Goal: Information Seeking & Learning: Learn about a topic

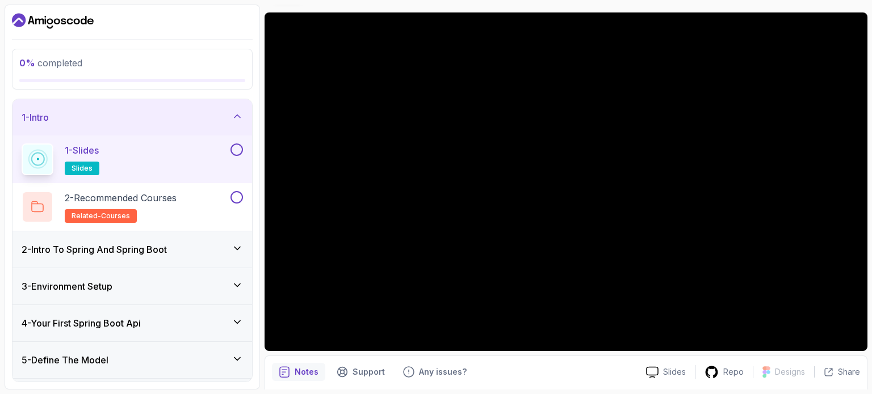
scroll to position [83, 0]
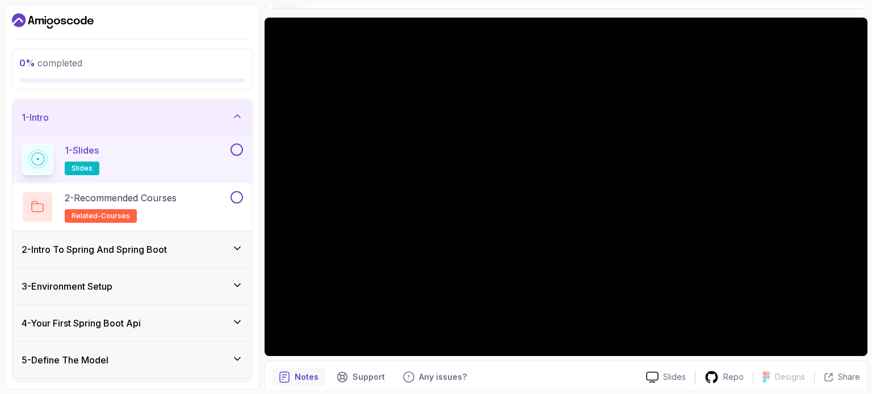
click at [235, 148] on button at bounding box center [236, 150] width 12 height 12
click at [204, 195] on div "2 - Recommended Courses related-courses" at bounding box center [125, 207] width 207 height 32
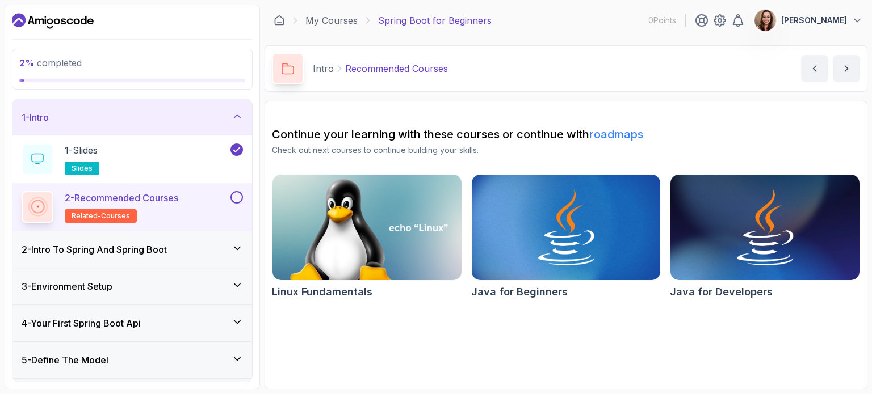
click at [243, 192] on div "2 - Recommended Courses related-courses" at bounding box center [131, 207] width 239 height 48
click at [237, 194] on button at bounding box center [236, 197] width 12 height 12
click at [844, 74] on icon "next content" at bounding box center [845, 68] width 11 height 11
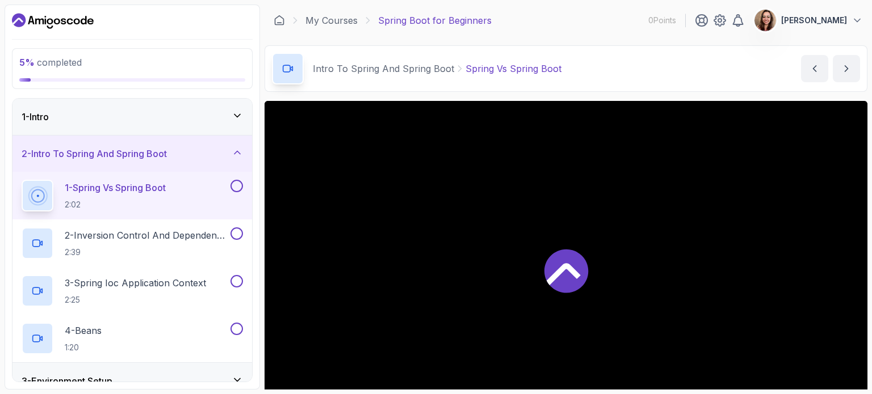
drag, startPoint x: 844, startPoint y: 74, endPoint x: 614, endPoint y: 192, distance: 258.9
click at [614, 192] on main "My Courses Spring Boot for Beginners 0 Points [PERSON_NAME] 2 - Intro To Spring…" at bounding box center [565, 197] width 603 height 385
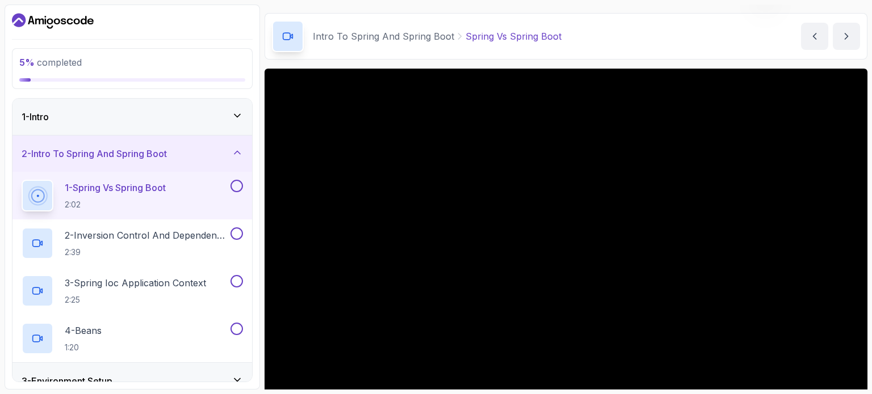
scroll to position [74, 0]
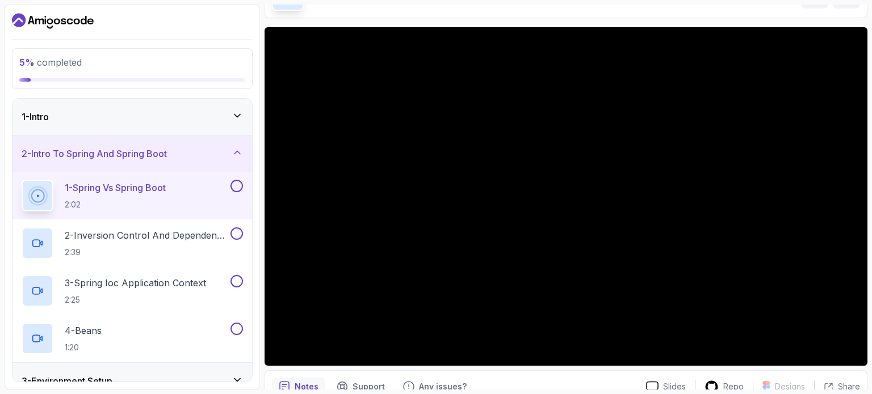
click at [233, 182] on button at bounding box center [236, 186] width 12 height 12
click at [234, 233] on button at bounding box center [236, 234] width 12 height 12
click at [240, 281] on button at bounding box center [236, 281] width 12 height 12
click at [236, 343] on button "4 - Beans 1:20" at bounding box center [132, 339] width 221 height 32
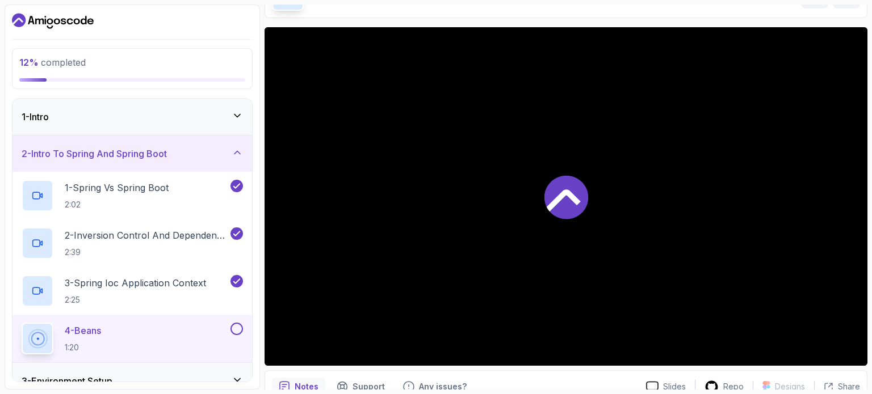
click at [236, 335] on button at bounding box center [236, 329] width 12 height 12
click at [234, 380] on icon at bounding box center [237, 380] width 11 height 11
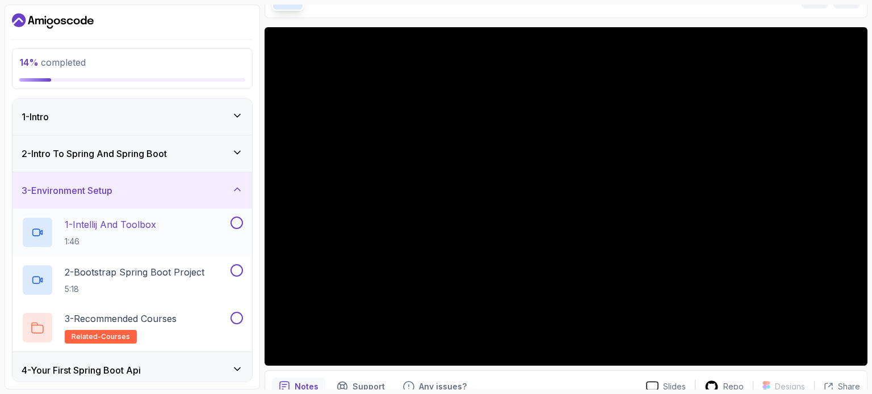
click at [238, 225] on button at bounding box center [236, 223] width 12 height 12
click at [235, 274] on button at bounding box center [236, 270] width 12 height 12
click at [241, 319] on button at bounding box center [236, 318] width 12 height 12
click at [238, 365] on icon at bounding box center [237, 369] width 11 height 11
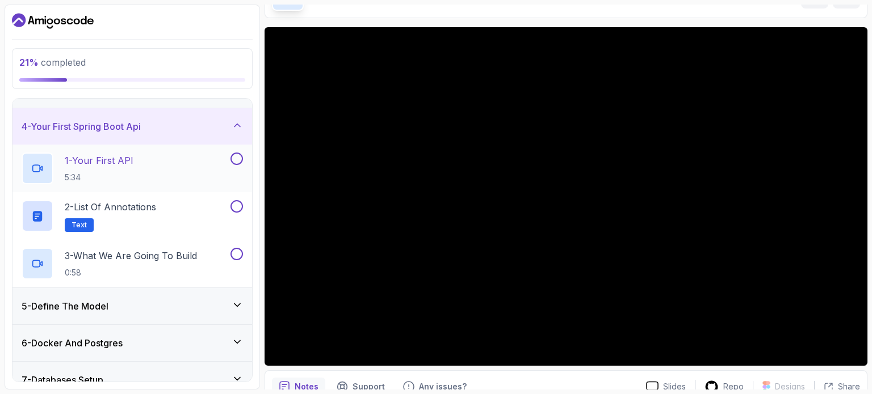
scroll to position [100, 0]
click at [196, 157] on div "1 - Your First API 5:34" at bounding box center [125, 170] width 207 height 32
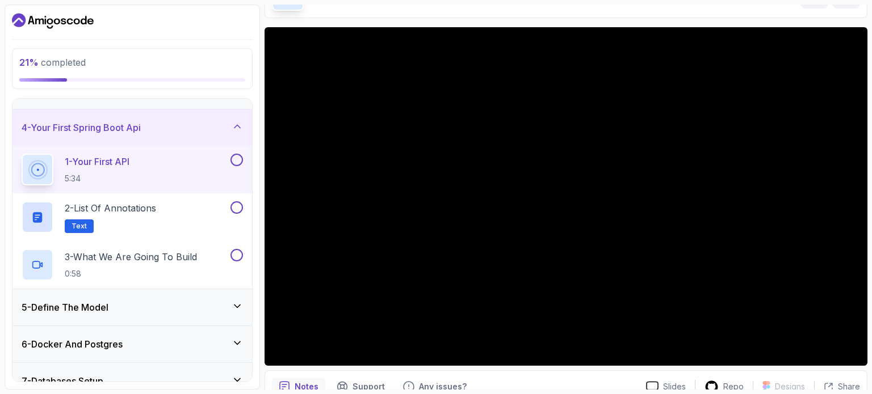
click at [790, 20] on main "My Courses Spring Boot for Beginners 0 Points [PERSON_NAME] 4 - Your First Spri…" at bounding box center [565, 197] width 603 height 385
